Goal: Task Accomplishment & Management: Use online tool/utility

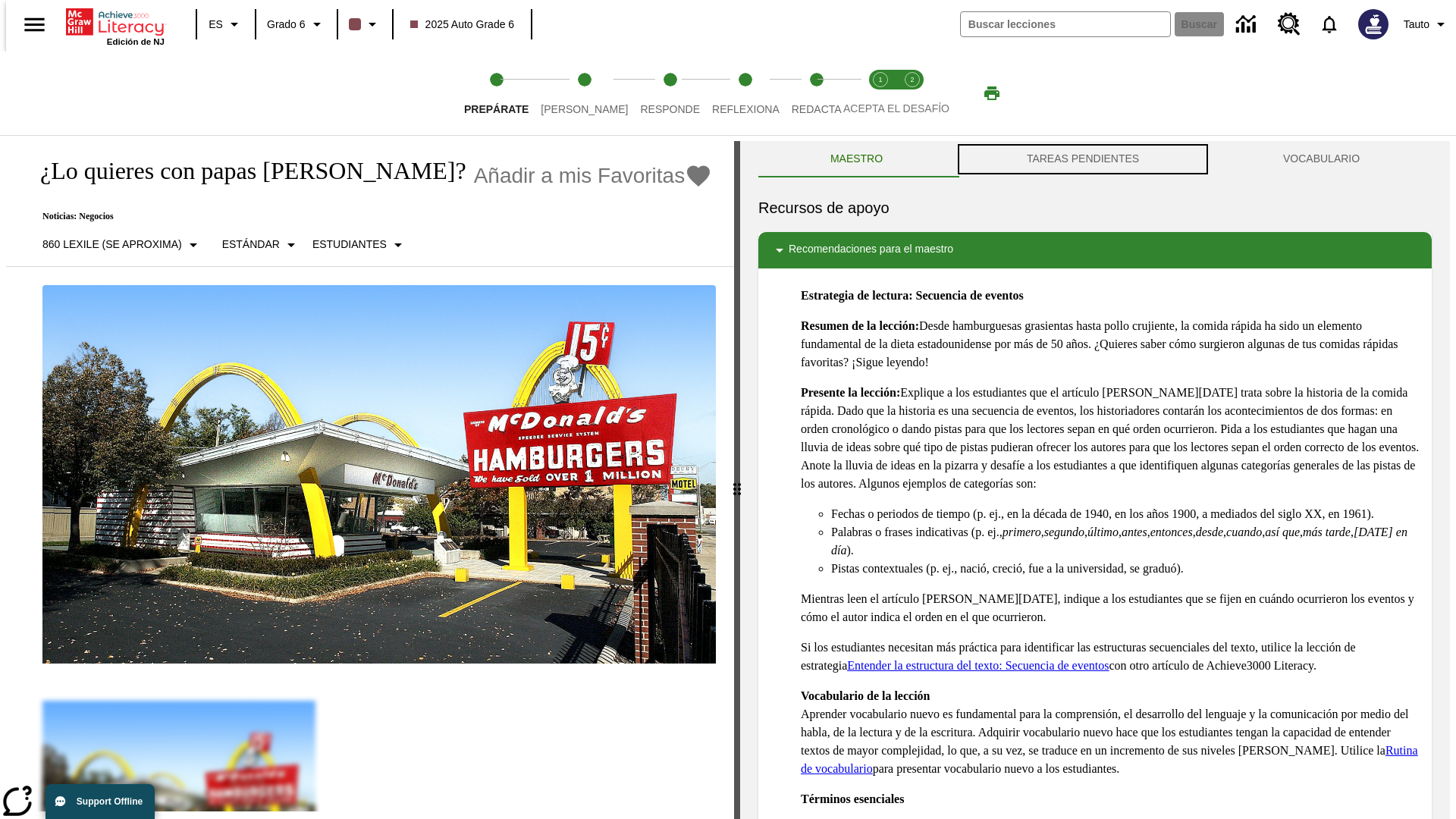
click at [1082, 159] on button "TAREAS PENDIENTES" at bounding box center [1082, 159] width 256 height 36
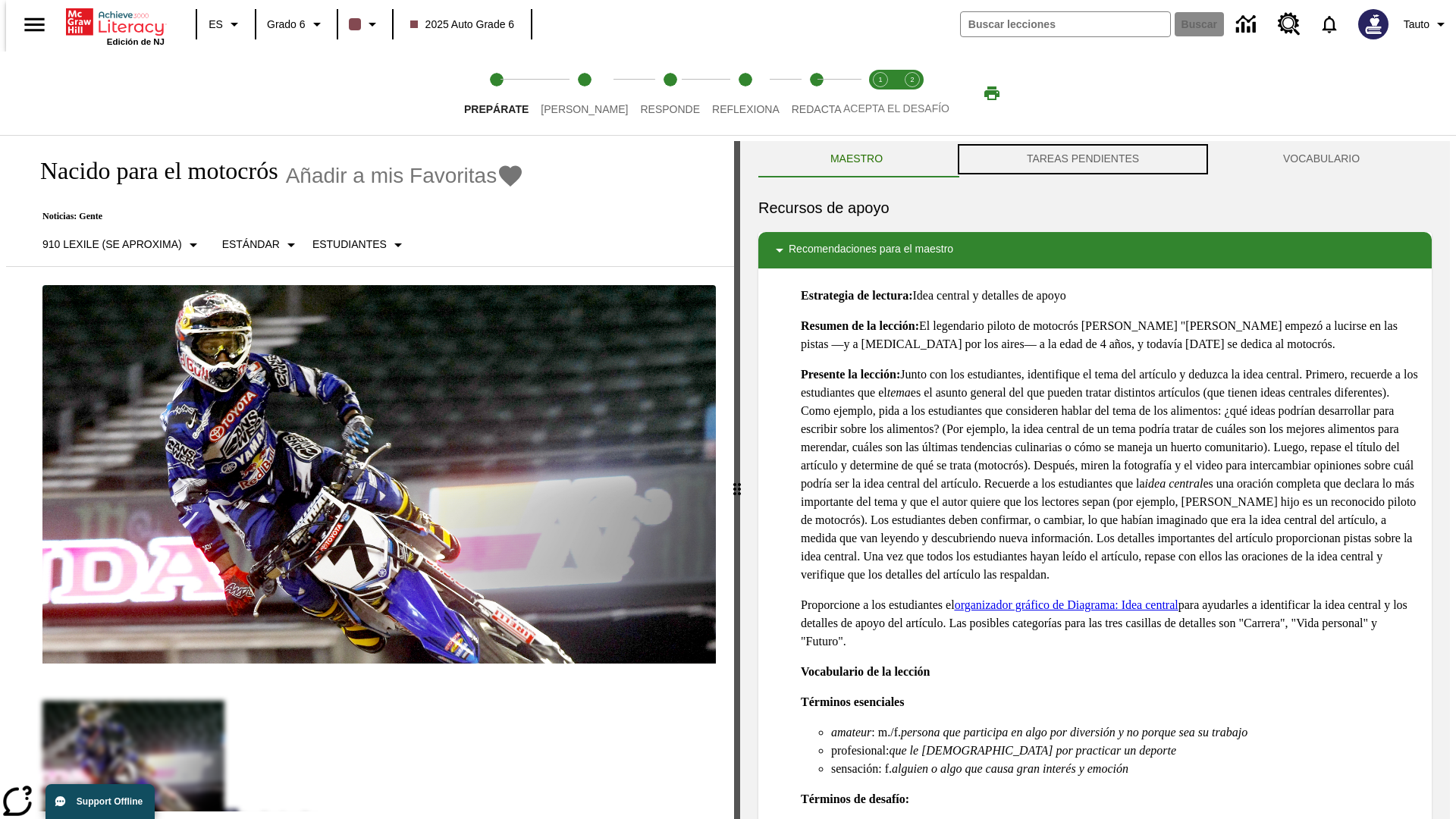
click at [1082, 159] on button "TAREAS PENDIENTES" at bounding box center [1082, 159] width 256 height 36
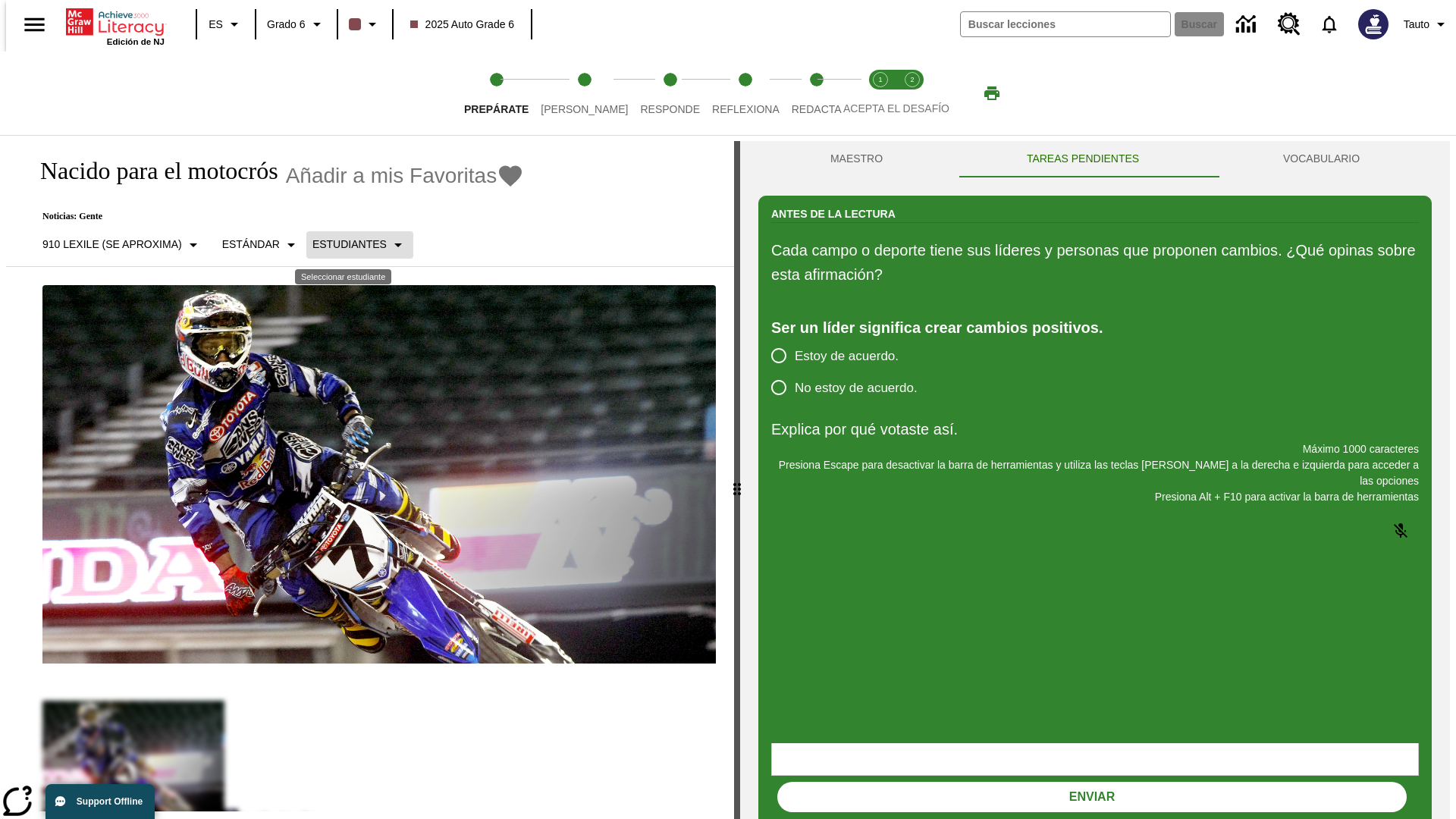
click at [347, 245] on p "Estudiantes" at bounding box center [350, 245] width 75 height 16
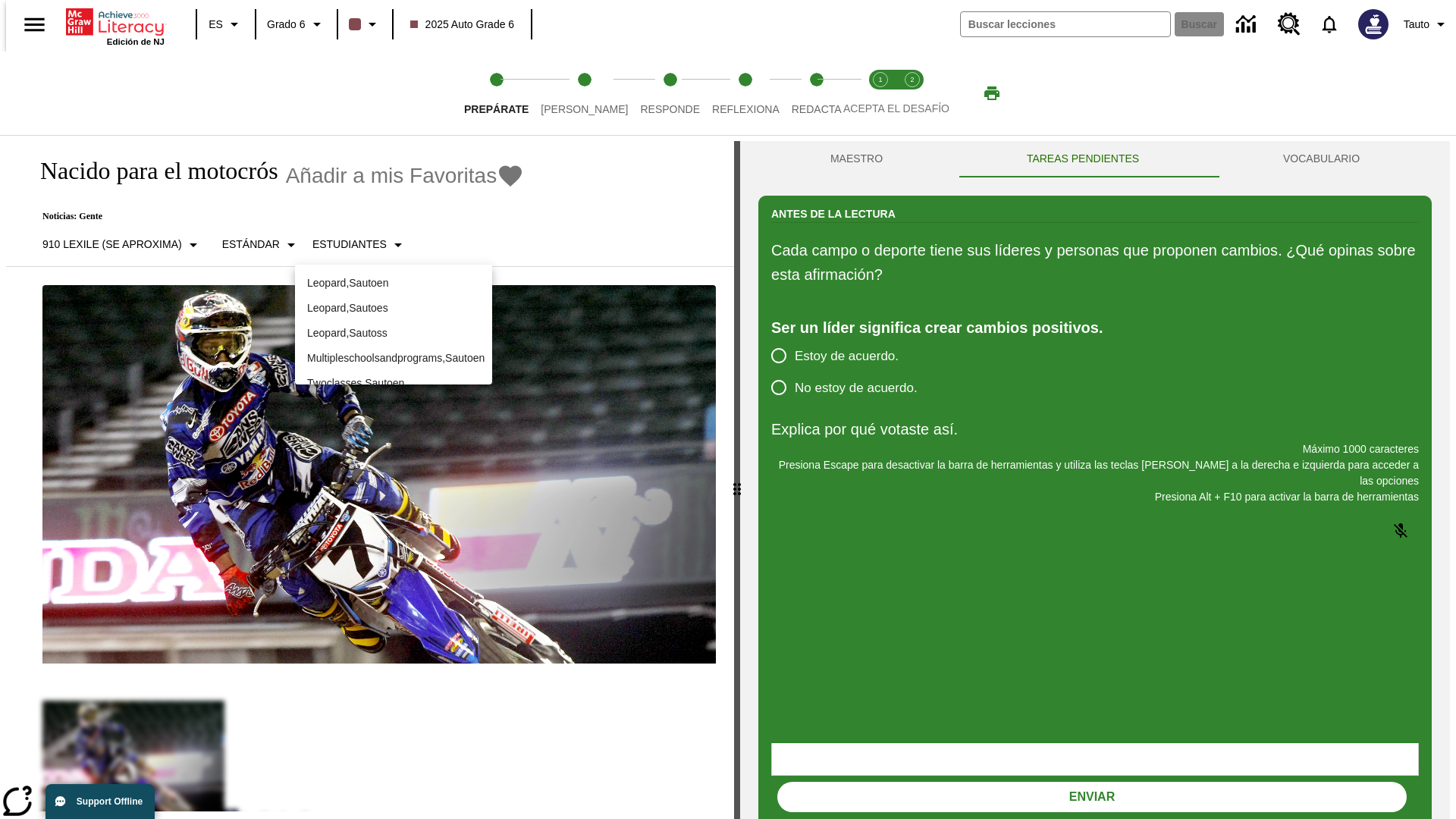
click at [393, 300] on p "Leopard , Sautoes" at bounding box center [393, 308] width 173 height 16
